Goal: Transaction & Acquisition: Purchase product/service

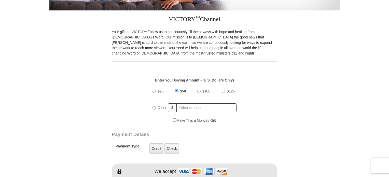
scroll to position [139, 0]
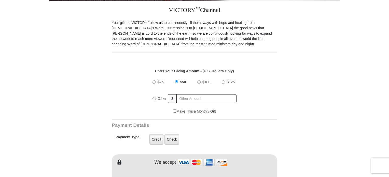
click at [154, 80] on input "$25" at bounding box center [153, 81] width 3 height 3
radio input "true"
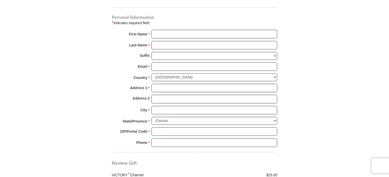
scroll to position [385, 0]
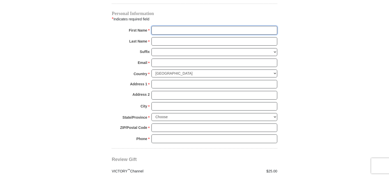
click at [169, 26] on input "First Name *" at bounding box center [214, 30] width 126 height 9
type input "[PERSON_NAME]"
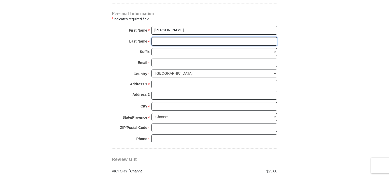
type input "[PERSON_NAME]"
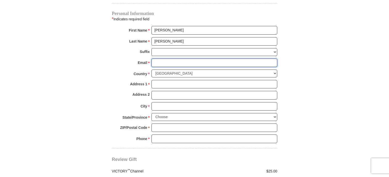
type input "[EMAIL_ADDRESS][DOMAIN_NAME]"
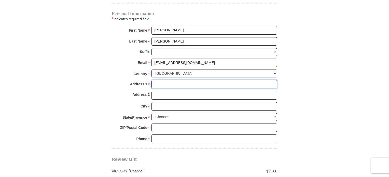
type input "[STREET_ADDRESS]"
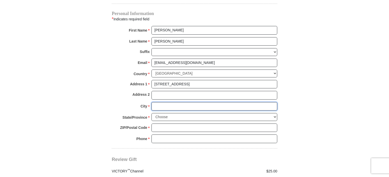
type input "[GEOGRAPHIC_DATA]"
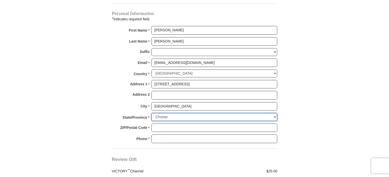
select select "OH"
type input "45449"
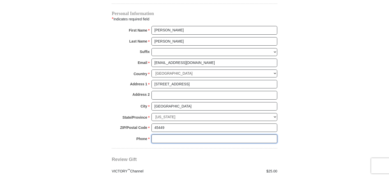
type input "9376092843"
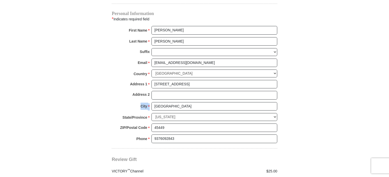
drag, startPoint x: 389, startPoint y: 86, endPoint x: 391, endPoint y: 106, distance: 19.4
click at [389, 106] on html "VICTORY Channel Online Giving VICTORY Channel is a worldwide, on-air television…" at bounding box center [194, 62] width 389 height 894
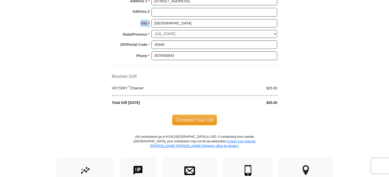
scroll to position [471, 0]
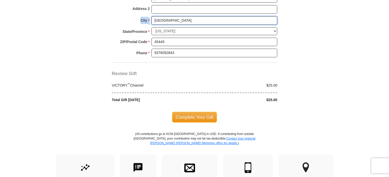
click at [248, 16] on input "[GEOGRAPHIC_DATA]" at bounding box center [214, 20] width 126 height 9
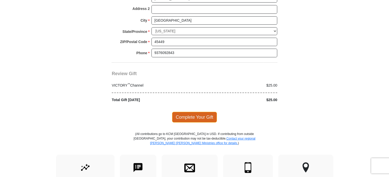
click at [205, 112] on span "Complete Your Gift" at bounding box center [194, 117] width 45 height 11
